Goal: Information Seeking & Learning: Understand process/instructions

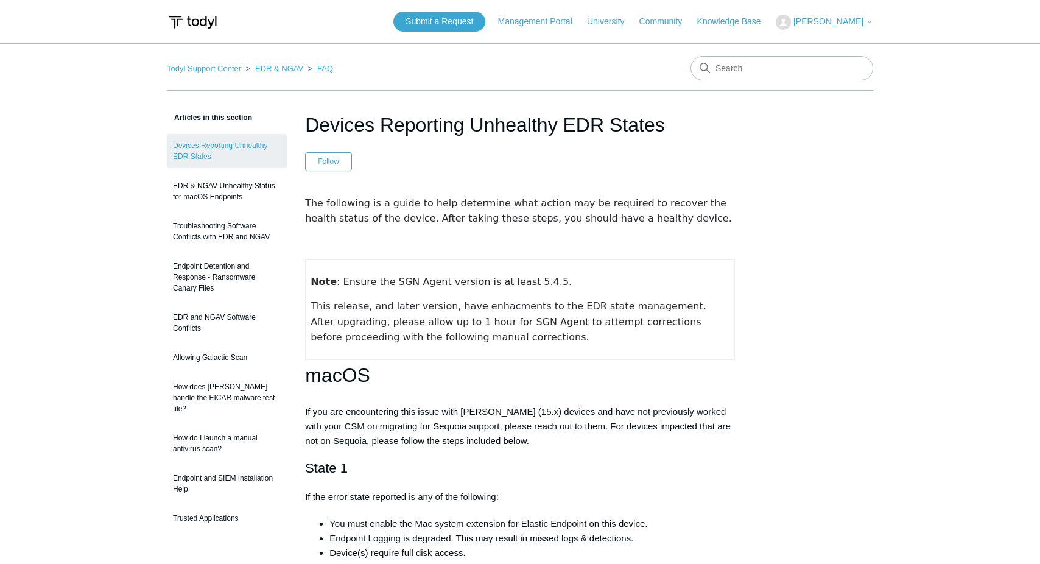
scroll to position [304, 0]
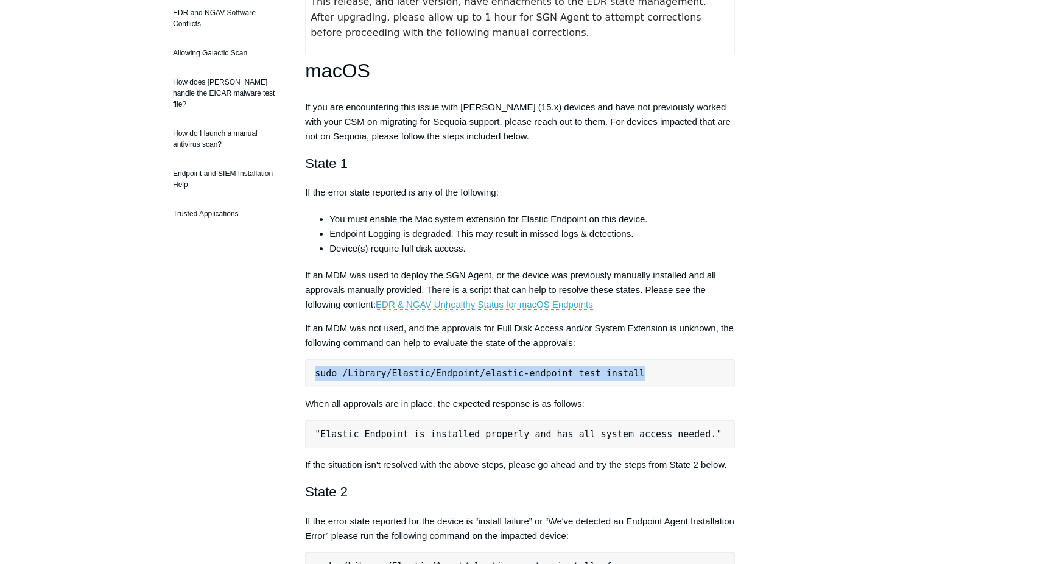
drag, startPoint x: 659, startPoint y: 368, endPoint x: 303, endPoint y: 373, distance: 356.8
copy pre "sudo /Library/Elastic/Endpoint/elastic-endpoint test install"
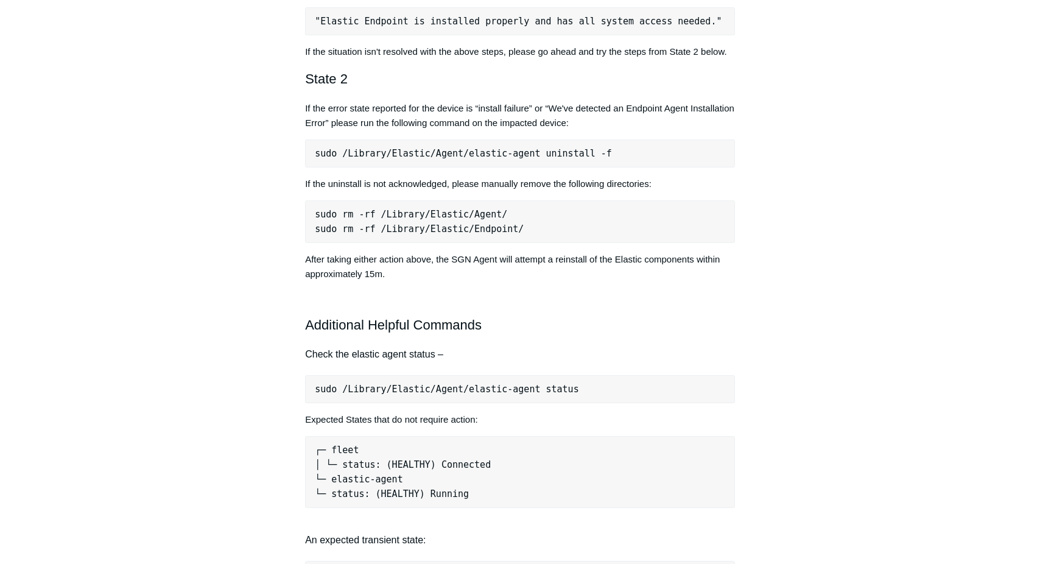
scroll to position [731, 0]
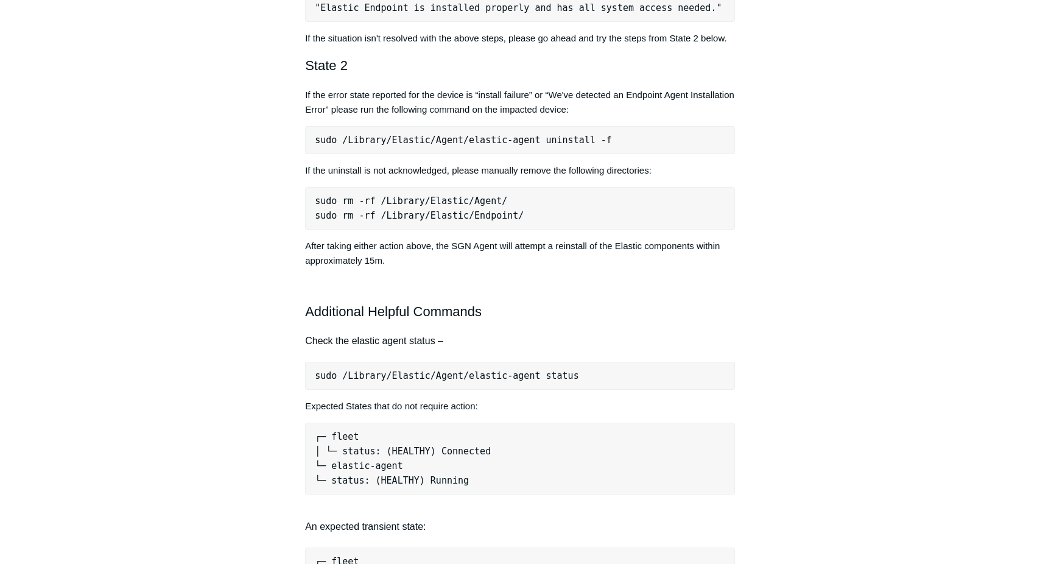
click at [427, 376] on pre "sudo /Library/Elastic/Agent/elastic-agent status" at bounding box center [520, 376] width 430 height 28
copy div "sudo /Library/Elastic/Agent/elastic-agent status"
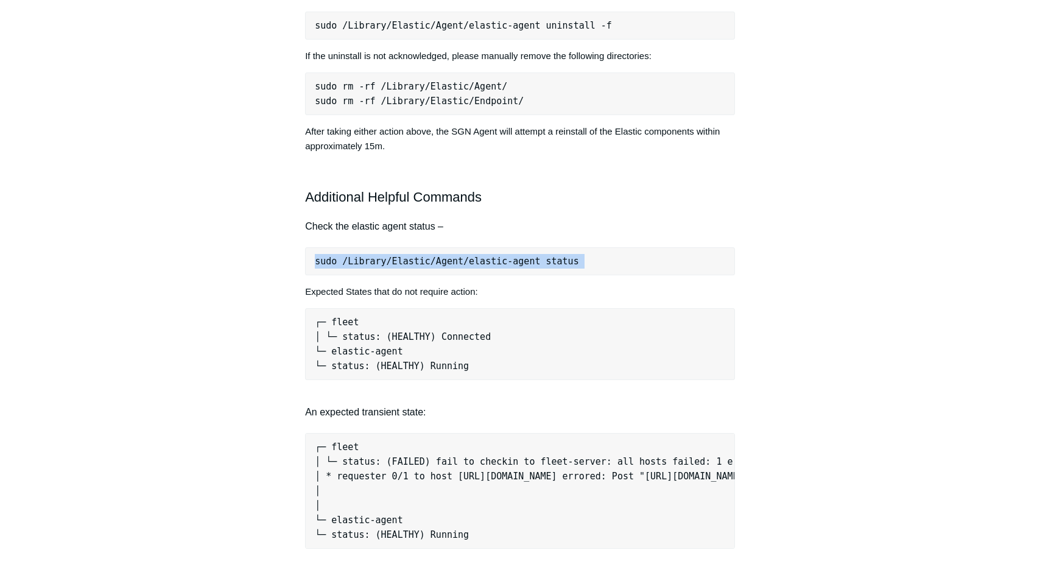
scroll to position [852, 0]
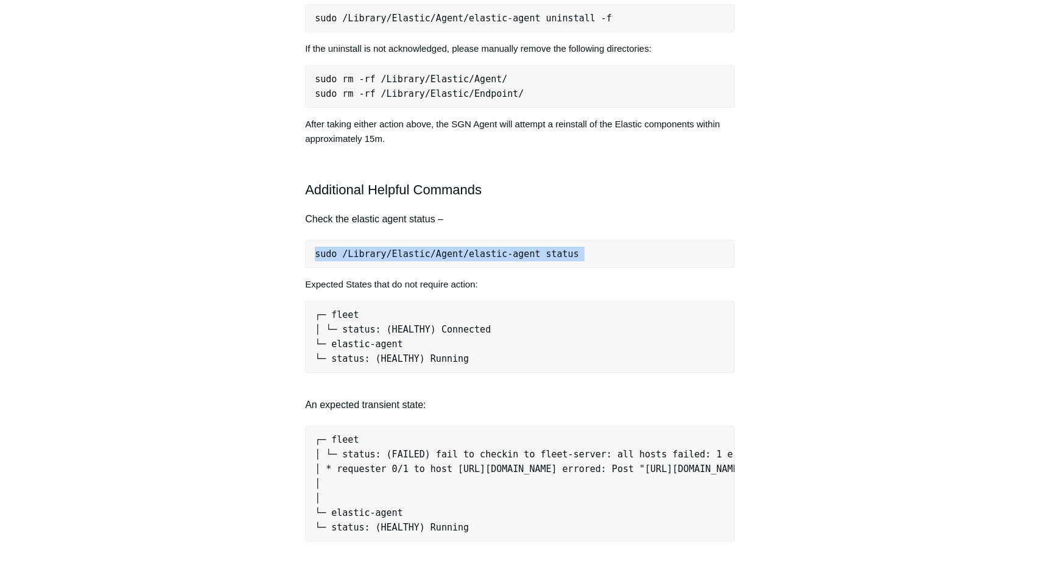
copy div "sudo /Library/Elastic/Agent/elastic-agent status"
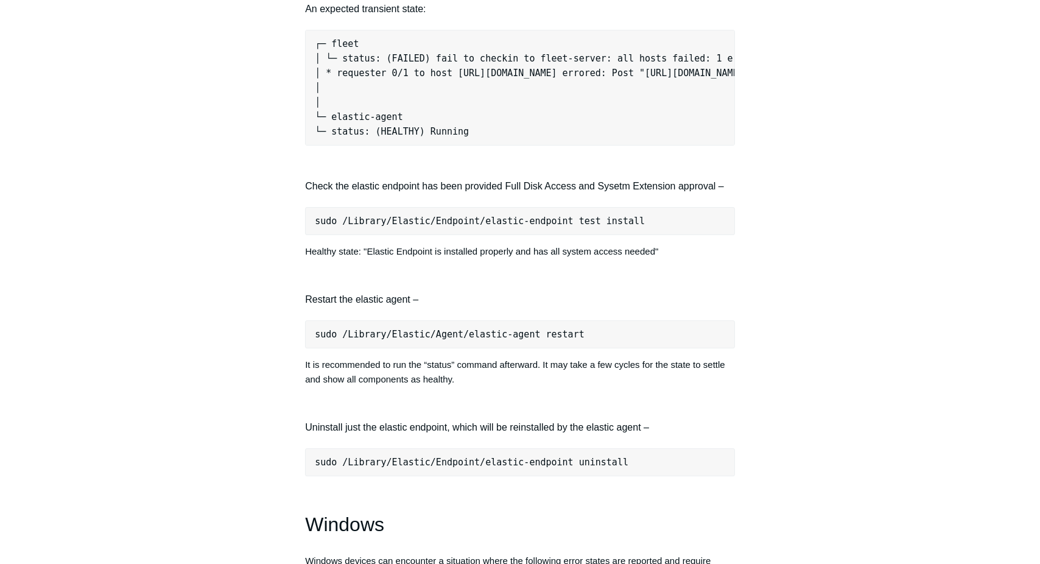
scroll to position [1279, 0]
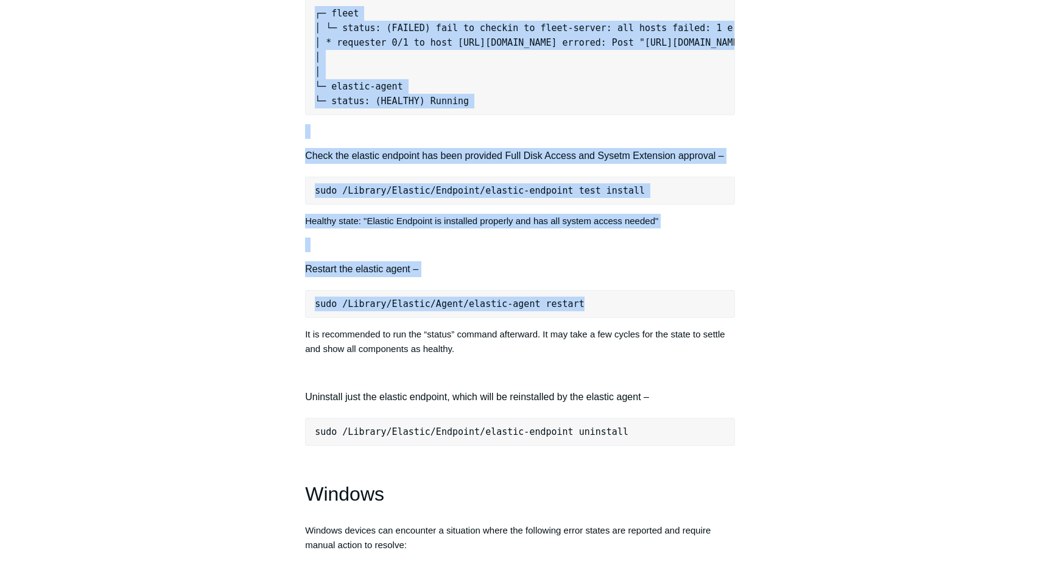
drag, startPoint x: 595, startPoint y: 320, endPoint x: 285, endPoint y: 316, distance: 309.9
click at [285, 316] on div "Articles in this section Devices Reporting Unhealthy EDR States EDR & NGAV Unhe…" at bounding box center [520, 82] width 706 height 2500
drag, startPoint x: 285, startPoint y: 316, endPoint x: 496, endPoint y: 310, distance: 211.3
click at [496, 310] on pre "sudo /Library/Elastic/Agent/elastic-agent restart" at bounding box center [520, 304] width 430 height 28
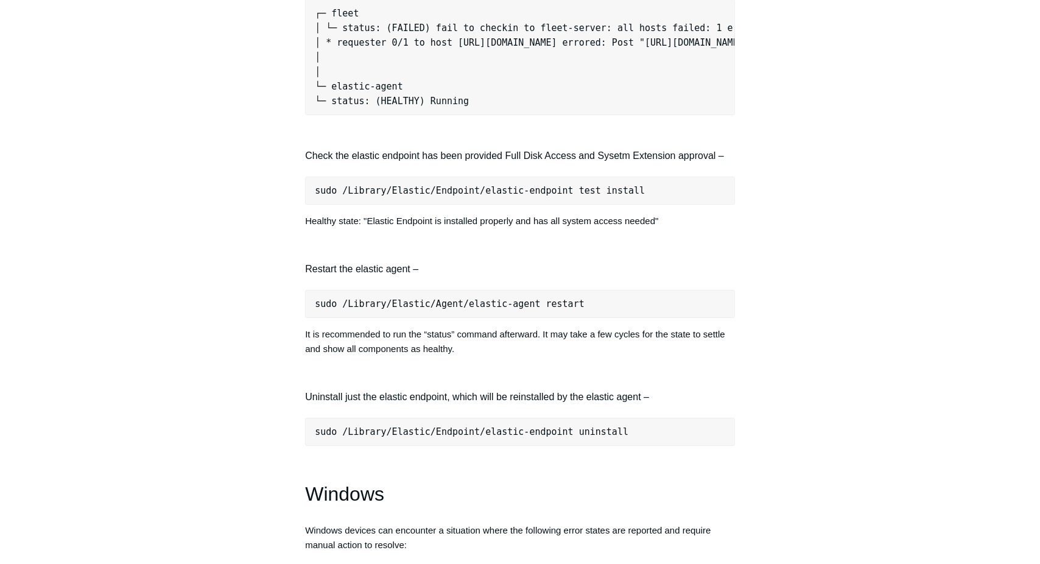
click at [503, 317] on pre "sudo /Library/Elastic/Agent/elastic-agent restart" at bounding box center [520, 304] width 430 height 28
drag, startPoint x: 574, startPoint y: 315, endPoint x: 304, endPoint y: 321, distance: 270.4
click at [304, 321] on article "Devices Reporting Unhealthy EDR States Follow Not yet followed by anyone The fo…" at bounding box center [520, 82] width 466 height 2500
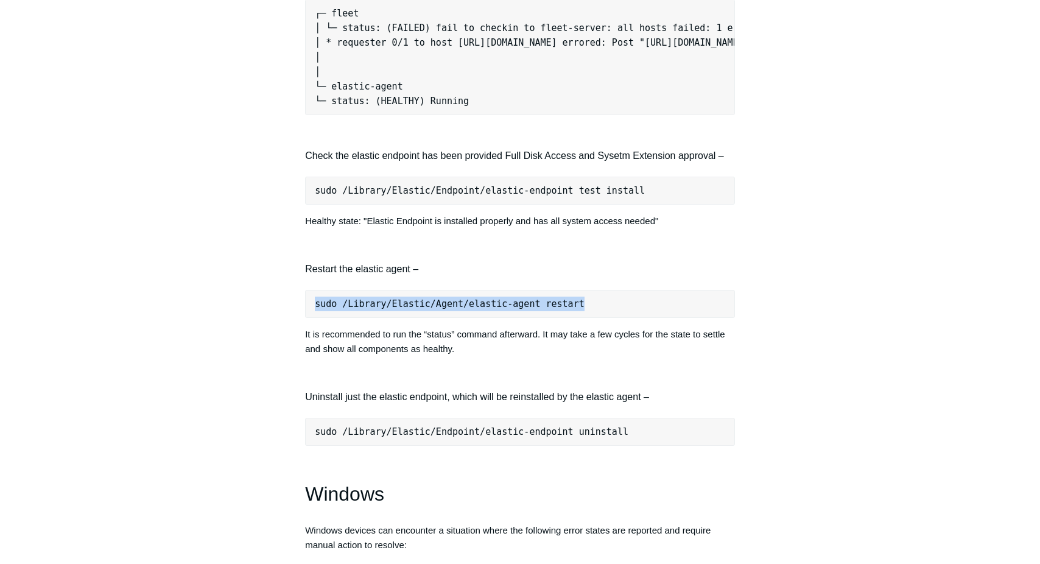
drag, startPoint x: 304, startPoint y: 321, endPoint x: 348, endPoint y: 316, distance: 44.8
copy pre "sudo /Library/Elastic/Agent/elastic-agent restart"
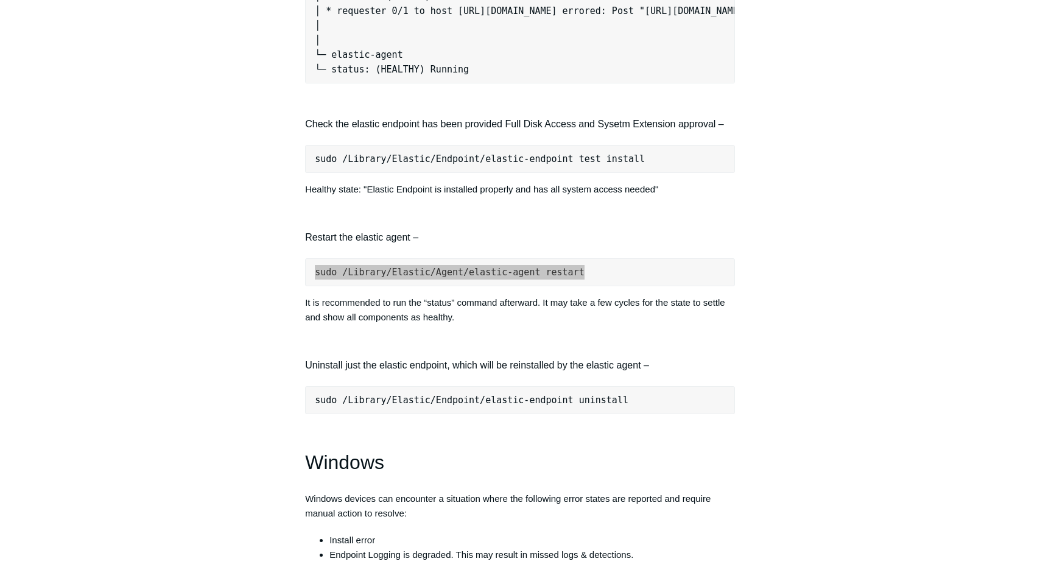
scroll to position [1339, 0]
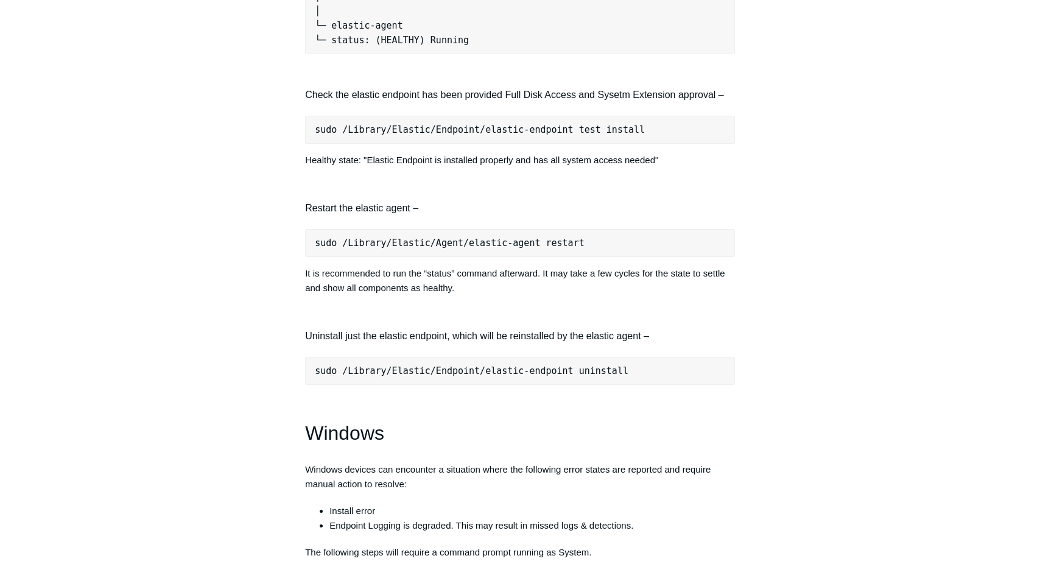
click at [650, 380] on pre "sudo /Library/Elastic/Endpoint/elastic-endpoint uninstall" at bounding box center [520, 371] width 430 height 28
copy div "sudo /Library/Elastic/Endpoint/elastic-endpoint uninstall"
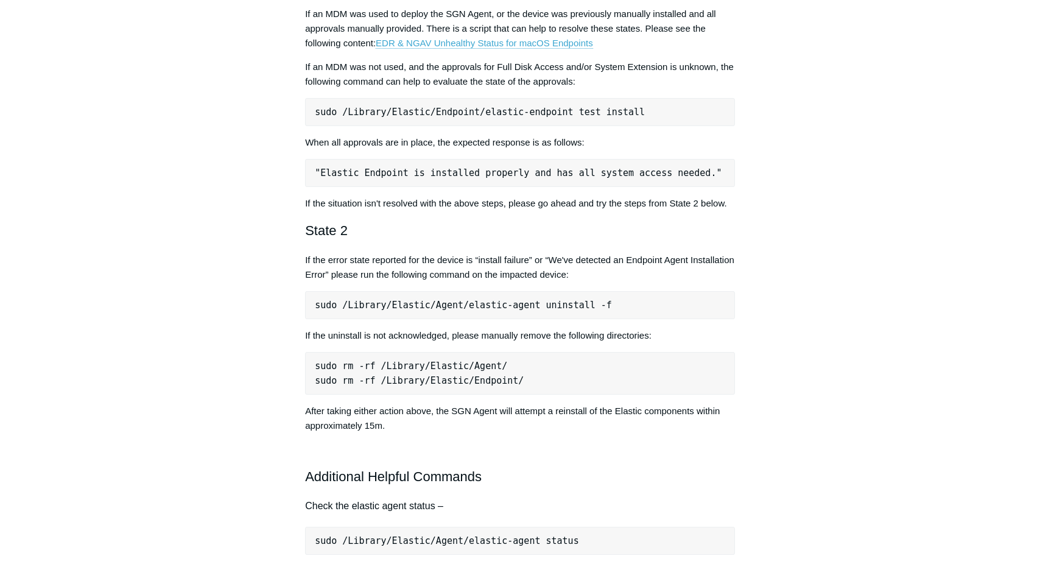
scroll to position [487, 0]
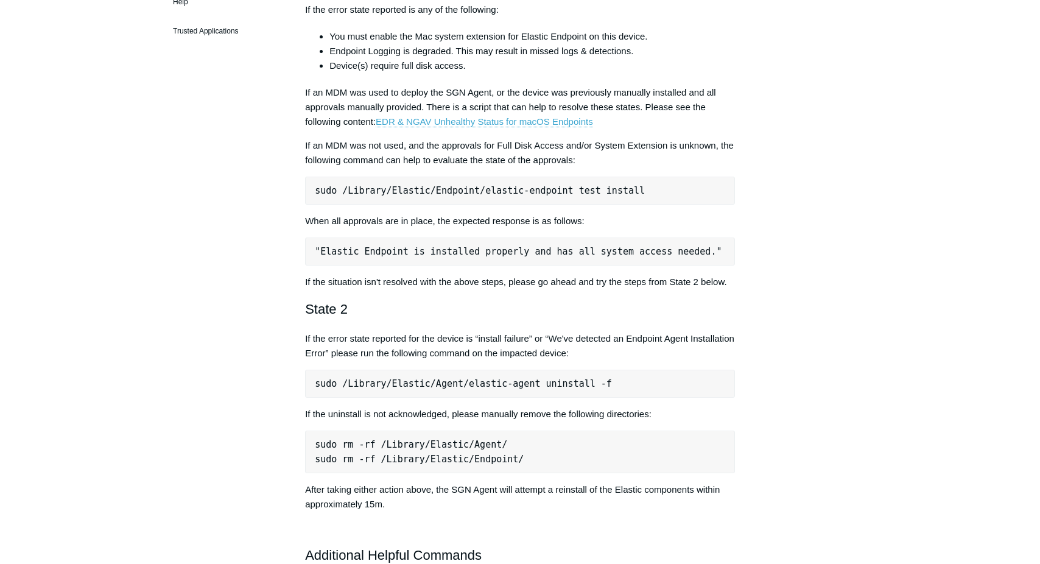
click at [612, 194] on pre "sudo /Library/Elastic/Endpoint/elastic-endpoint test install" at bounding box center [520, 191] width 430 height 28
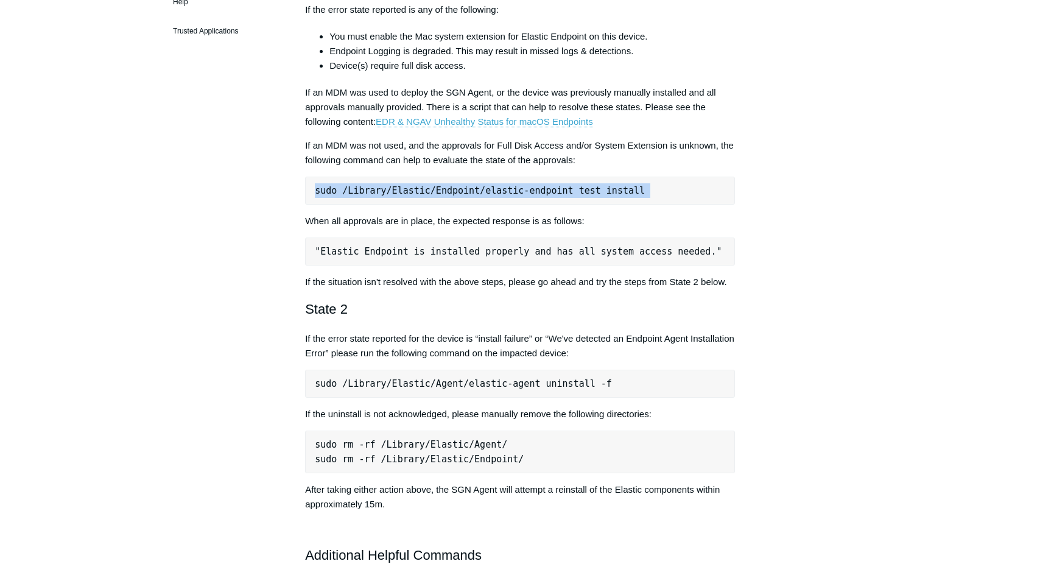
click at [612, 194] on pre "sudo /Library/Elastic/Endpoint/elastic-endpoint test install" at bounding box center [520, 191] width 430 height 28
drag, startPoint x: 612, startPoint y: 194, endPoint x: 588, endPoint y: 193, distance: 24.4
copy div "sudo /Library/Elastic/Endpoint/elastic-endpoint test install"
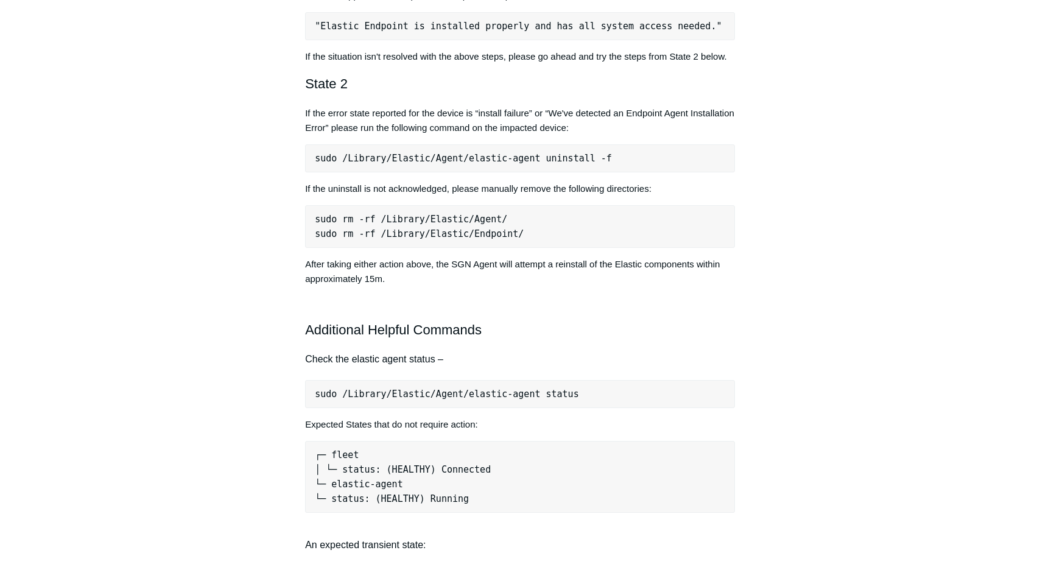
scroll to position [731, 0]
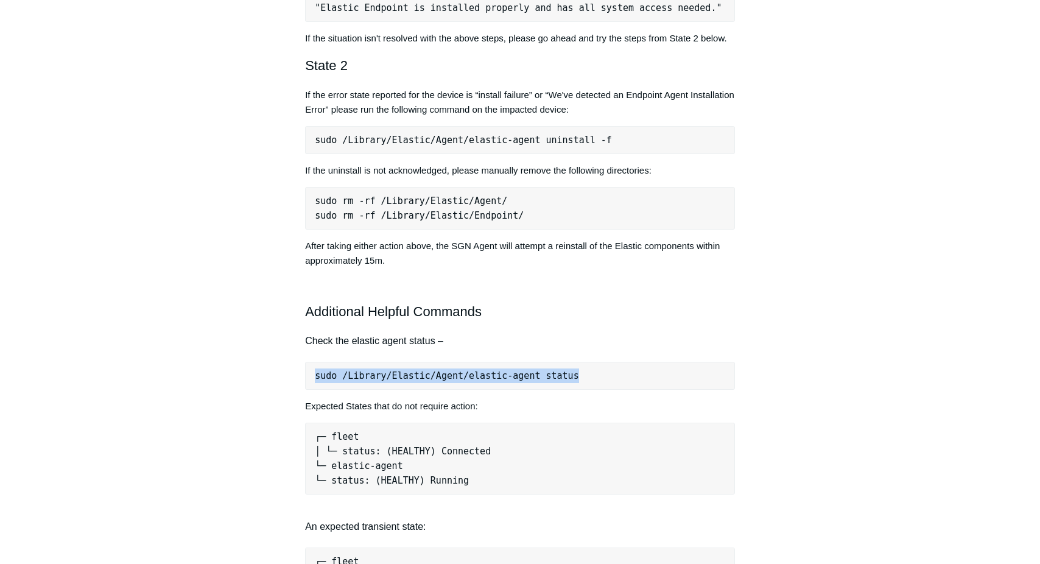
drag, startPoint x: 454, startPoint y: 382, endPoint x: 291, endPoint y: 384, distance: 162.6
drag, startPoint x: 291, startPoint y: 384, endPoint x: 385, endPoint y: 378, distance: 94.5
copy pre "sudo /Library/Elastic/Agent/elastic-agent status"
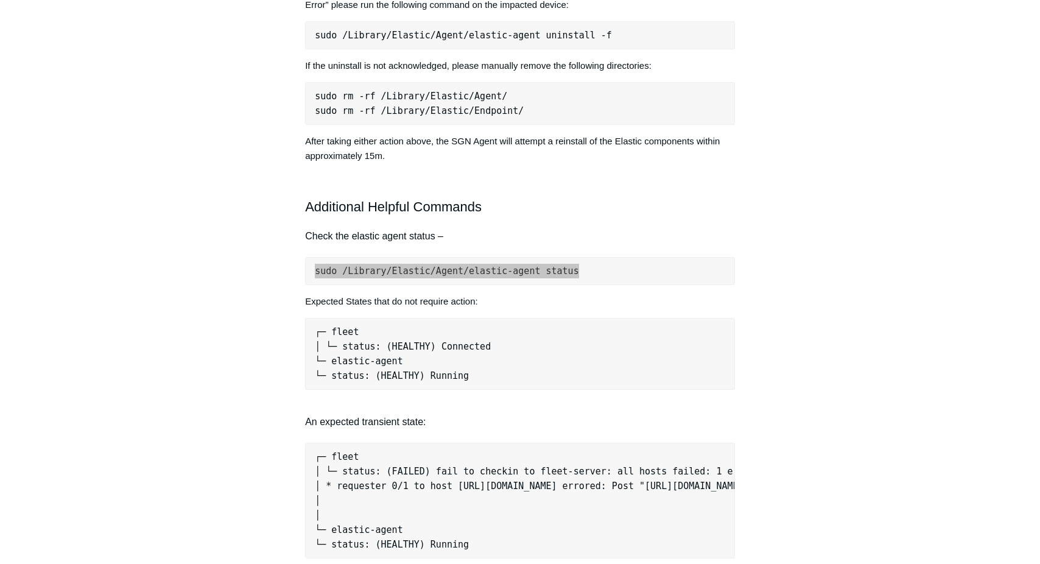
scroll to position [609, 0]
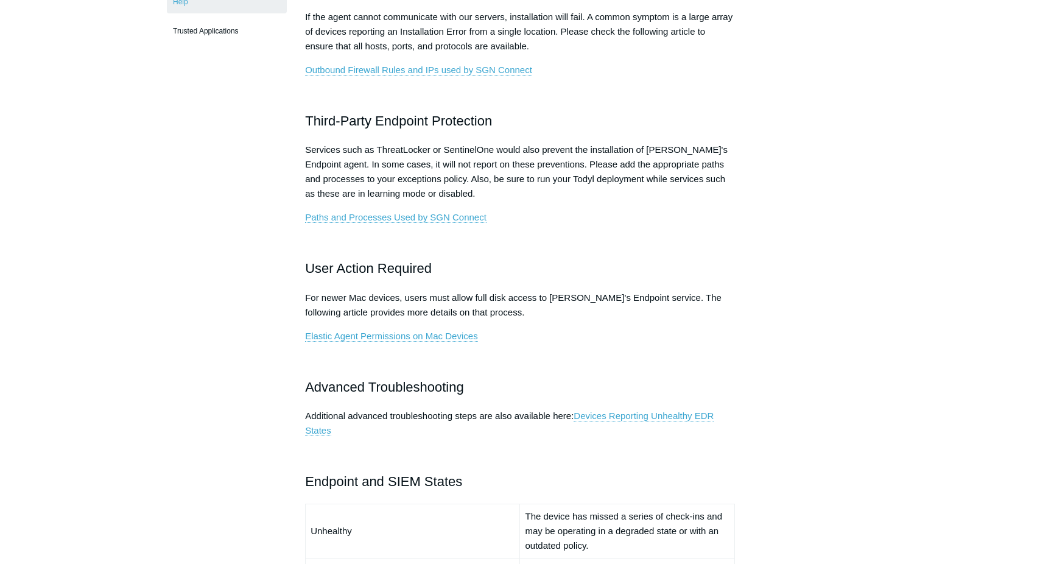
scroll to position [183, 0]
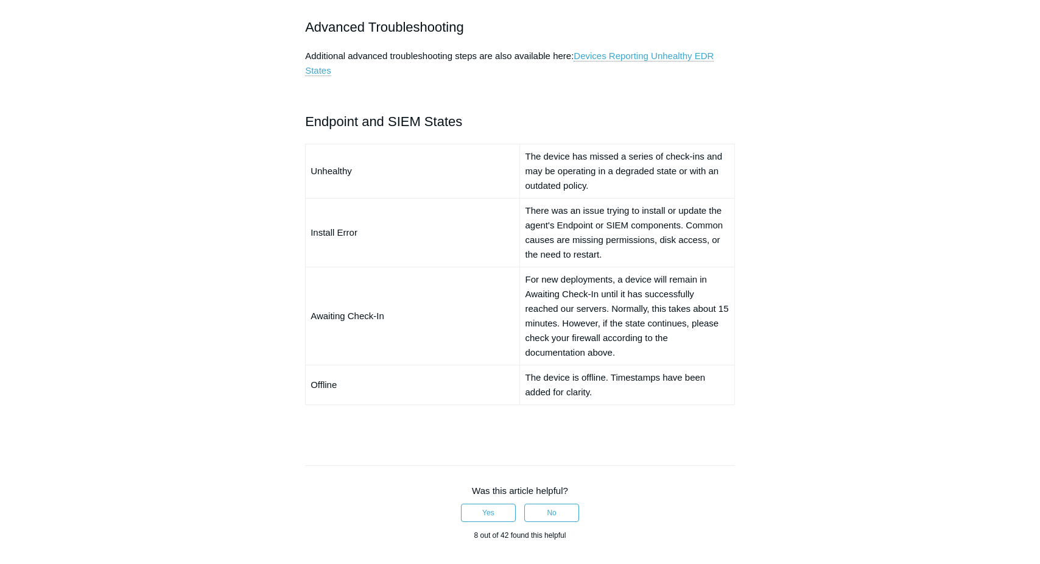
scroll to position [731, 0]
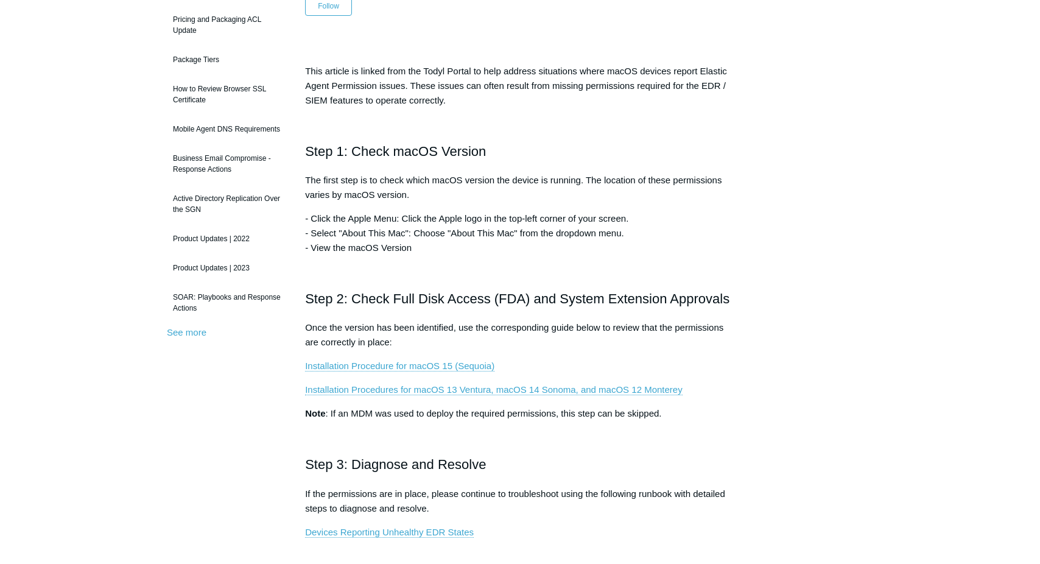
scroll to position [122, 0]
